Goal: Task Accomplishment & Management: Complete application form

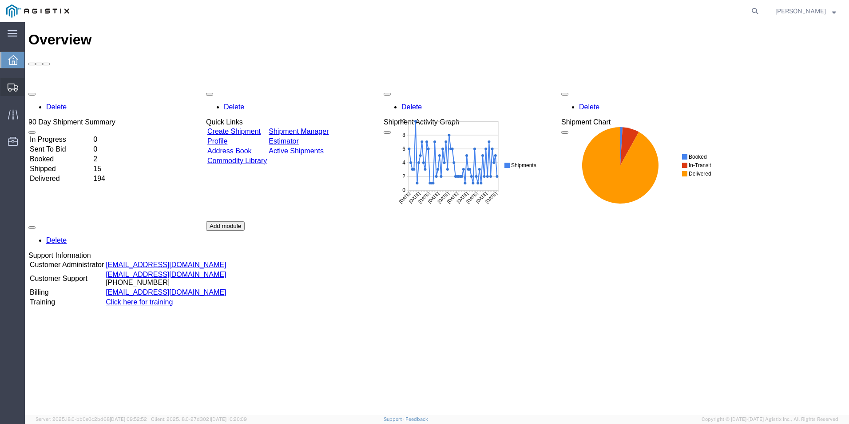
click at [0, 0] on span "Create from Template" at bounding box center [0, 0] width 0 height 0
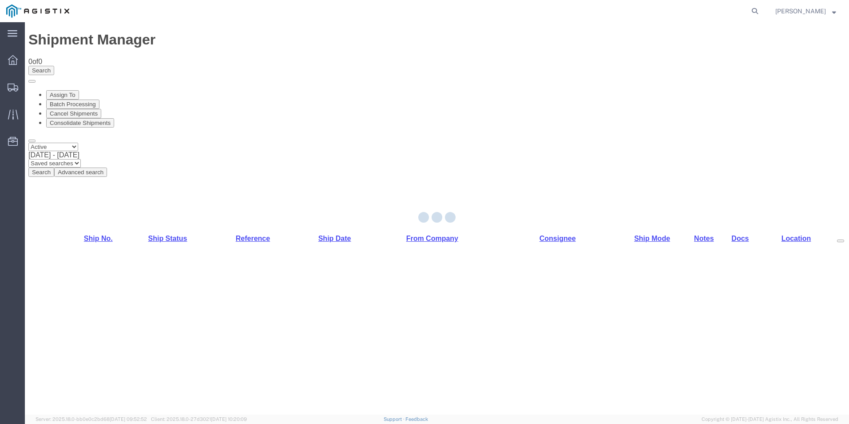
select select "PURCHORD"
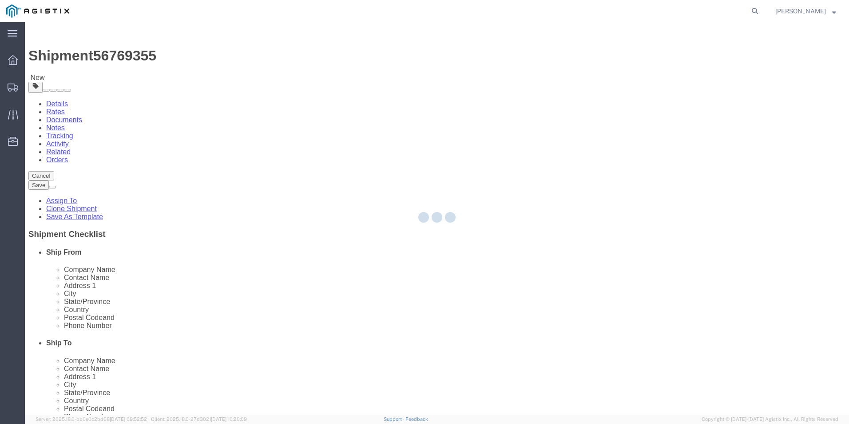
select select "19745"
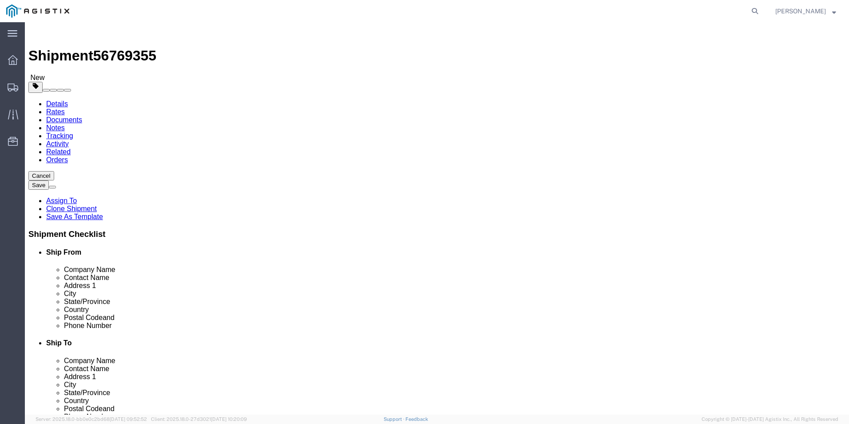
click input "text"
type input "8888888888"
click input "text"
type input "Receiving"
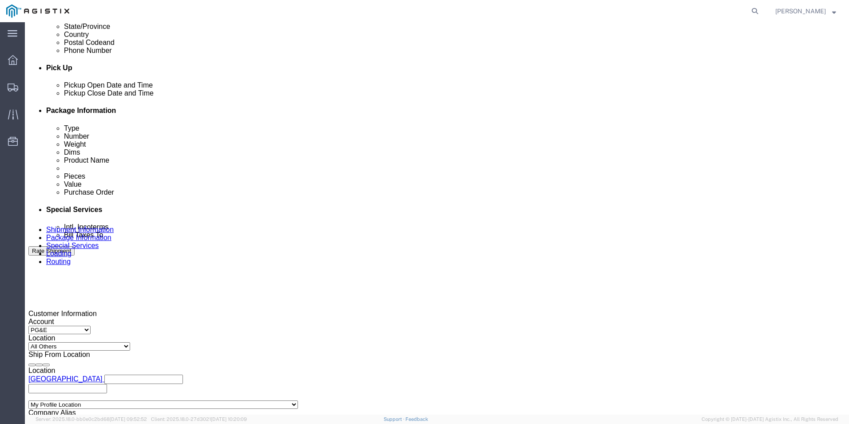
scroll to position [400, 0]
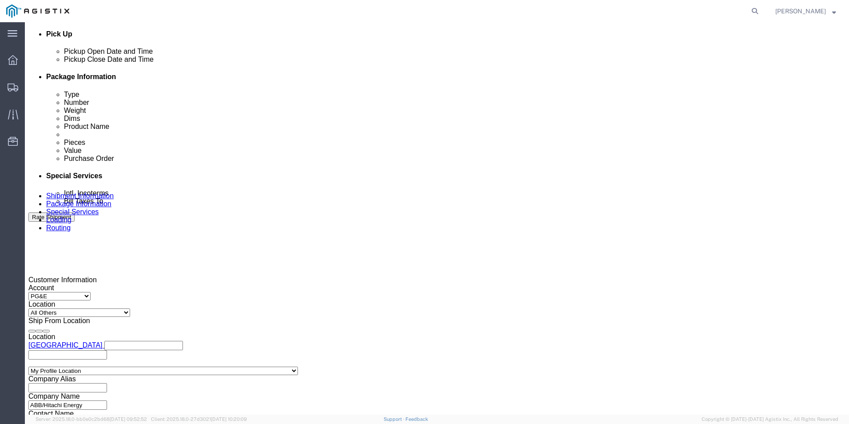
type input "8888888888"
click div
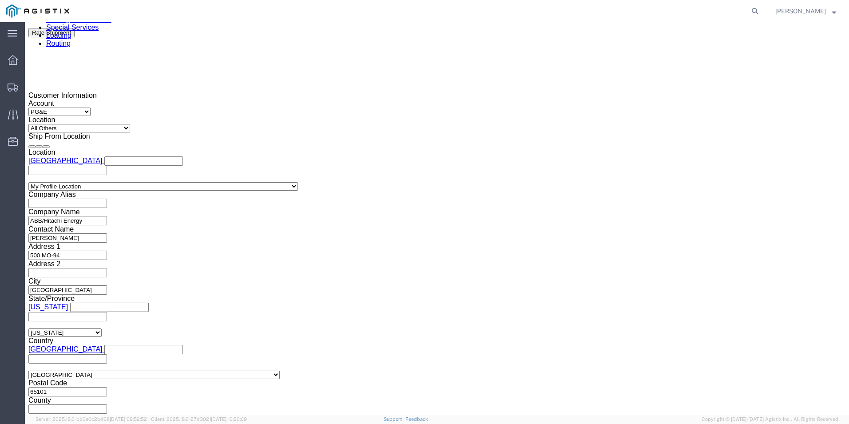
click div
click button "Apply"
click input "text"
click h3 "Leg 1"
click input "text"
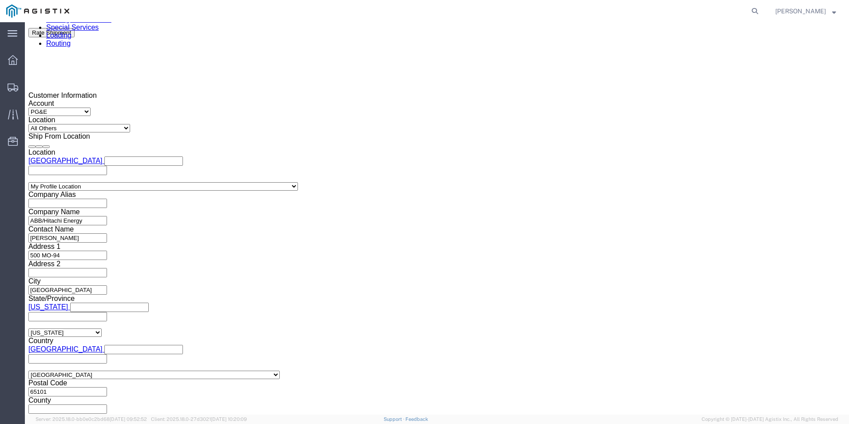
type input "3501399912"
click select "Select Account Type Activity ID Airline Appointment Number ASN Batch Request # …"
select select "BOL"
click select "Select Account Type Activity ID Airline Appointment Number ASN Batch Request # …"
click input "text"
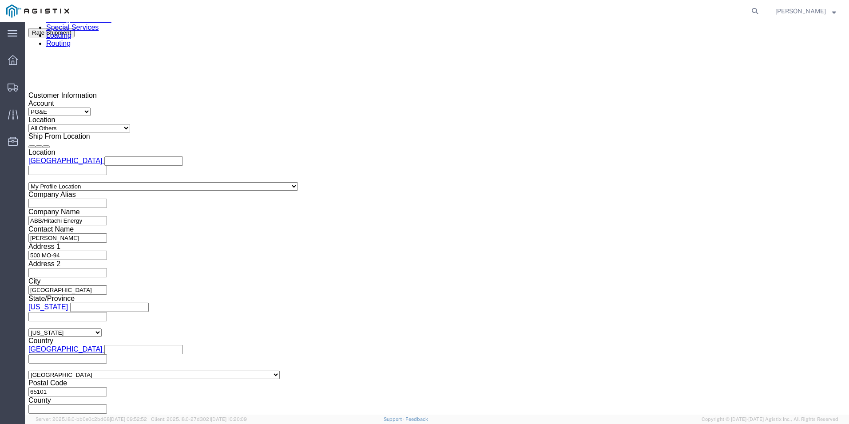
type input "j"
type input "JC0002811"
click button "Continue"
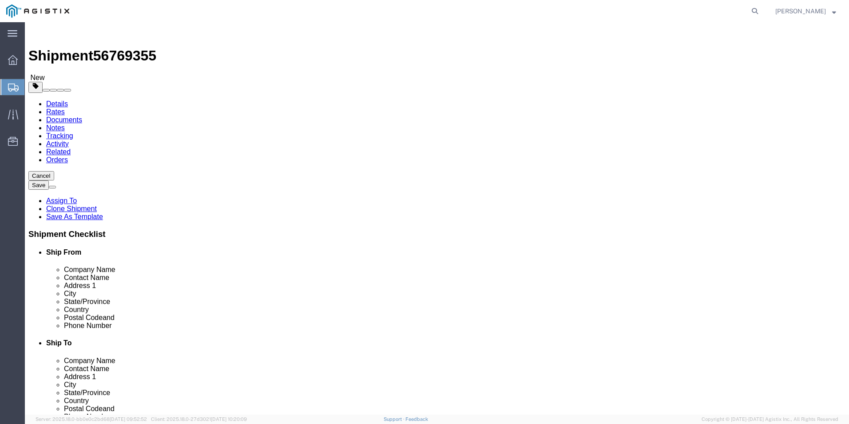
click input "text"
type input "1"
type input "9"
type input "522"
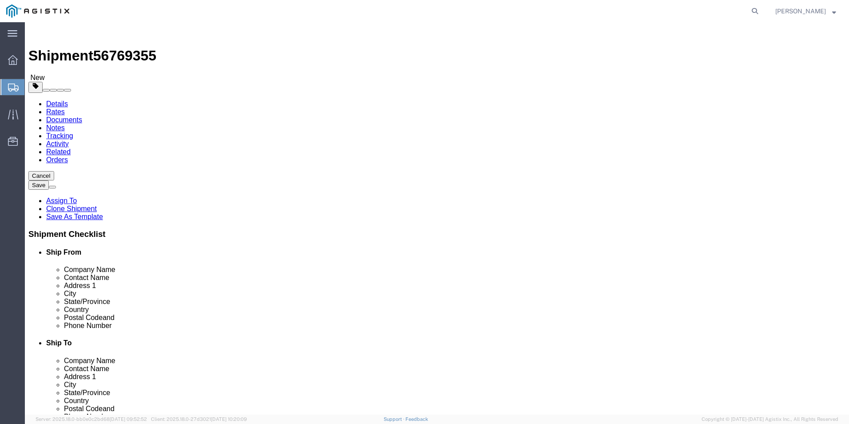
type input "2"
click input "2"
type input "72"
type input "28120.00"
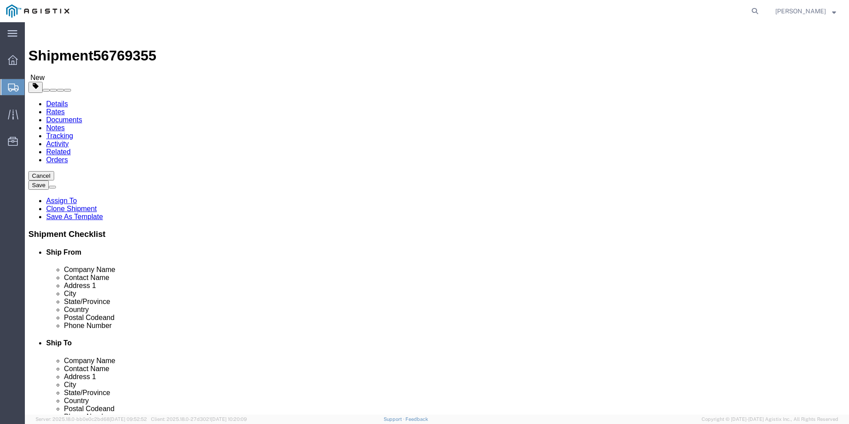
click dd "0.00 Each"
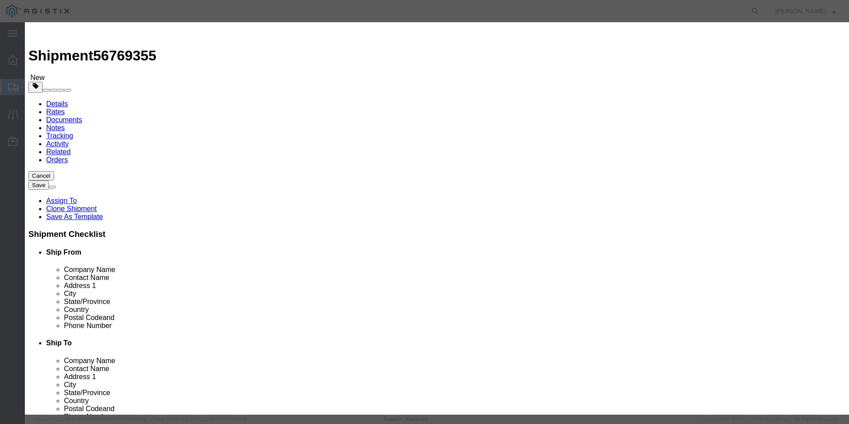
drag, startPoint x: 280, startPoint y: 84, endPoint x: 241, endPoint y: 83, distance: 39.1
click div "Pieces 0.00 Select Bag Barrels 100Board Feet Bottle Box Blister Pack Carats Can…"
type input "9"
click button "Save & Close"
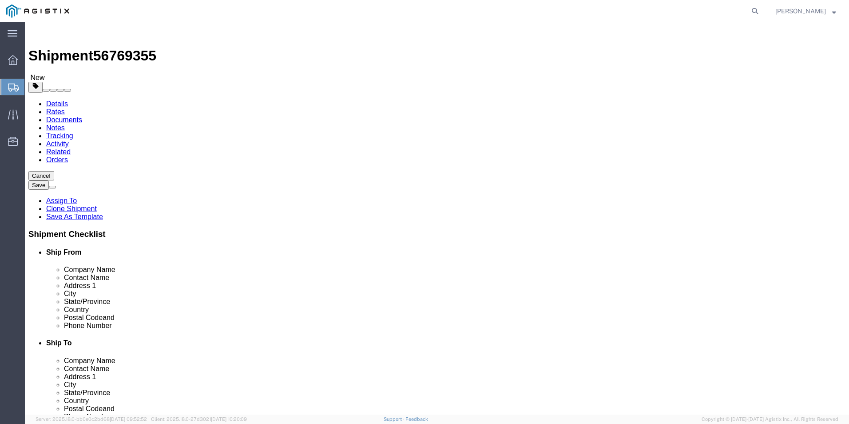
click button "Continue"
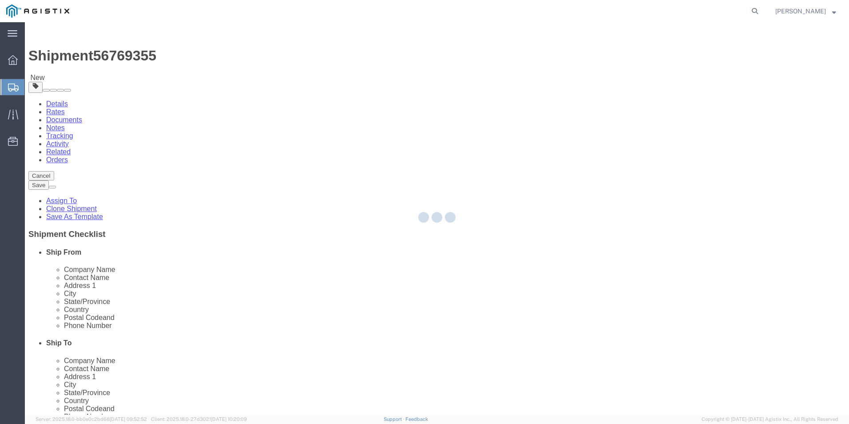
select select
select select "COSTCENTER"
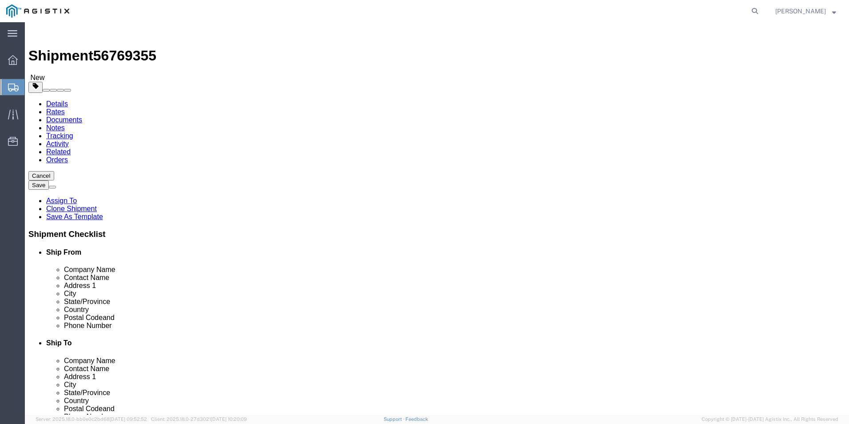
click span "56769355"
copy span "56769355"
click button "Rate Shipment"
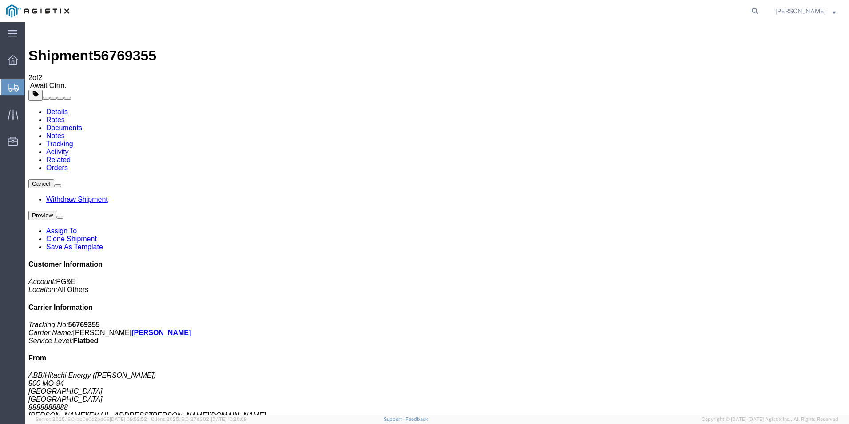
click at [144, 48] on span "56769355" at bounding box center [124, 56] width 63 height 16
click at [142, 48] on span "56769355" at bounding box center [124, 56] width 63 height 16
click at [138, 48] on span "56769355" at bounding box center [124, 56] width 63 height 16
copy span "56769355"
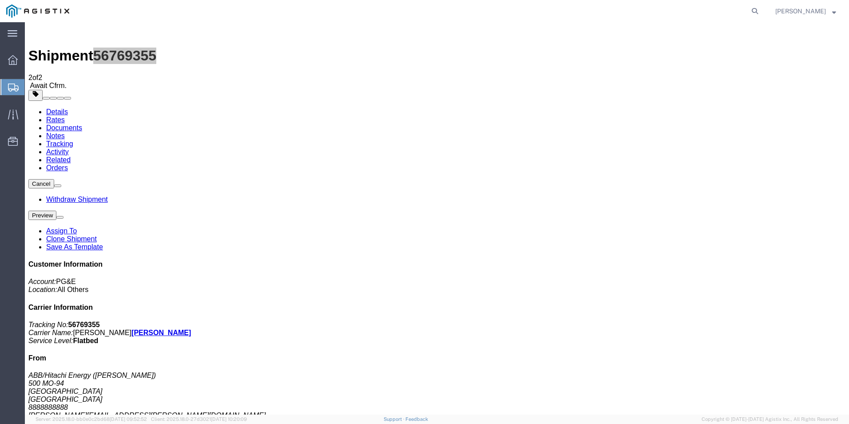
click at [32, 84] on span "Shipments" at bounding box center [27, 87] width 7 height 18
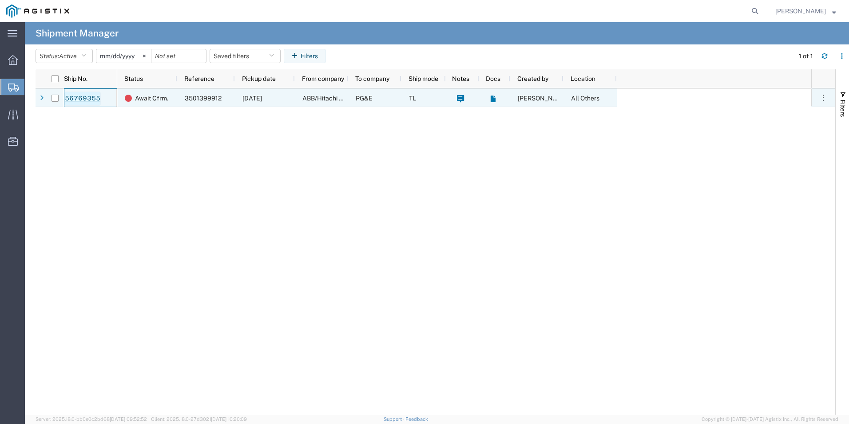
drag, startPoint x: 105, startPoint y: 96, endPoint x: 72, endPoint y: 95, distance: 33.3
click at [72, 95] on div "56769355" at bounding box center [90, 97] width 53 height 19
